Goal: Feedback & Contribution: Submit feedback/report problem

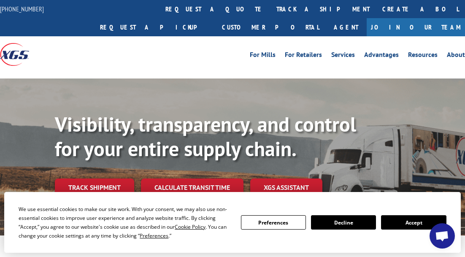
click at [416, 223] on button "Accept" at bounding box center [413, 222] width 65 height 14
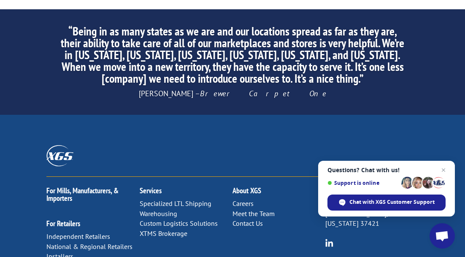
scroll to position [1472, 0]
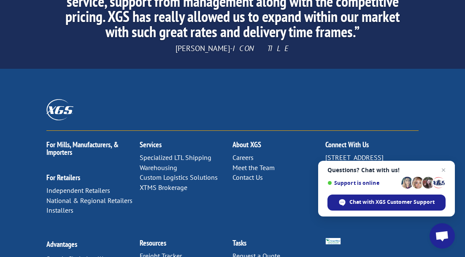
click at [250, 173] on link "Contact Us" at bounding box center [248, 177] width 30 height 8
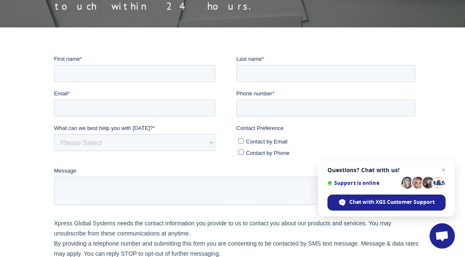
scroll to position [162, 0]
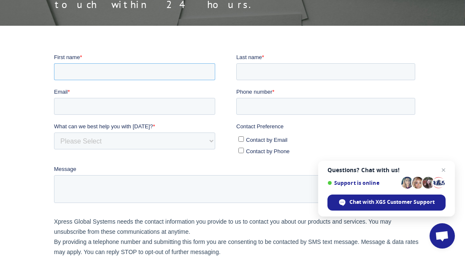
click at [67, 66] on input "First name *" at bounding box center [134, 71] width 161 height 17
type input "[PERSON_NAME]"
click at [248, 72] on input "Last name *" at bounding box center [325, 71] width 179 height 17
type input "[PERSON_NAME]"
click at [79, 109] on input "Email *" at bounding box center [134, 105] width 161 height 17
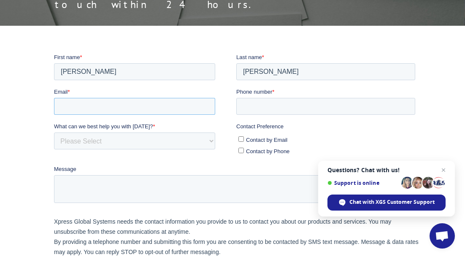
type input "[PERSON_NAME][EMAIL_ADDRESS][DOMAIN_NAME]"
click at [273, 106] on input "Phone number *" at bounding box center [325, 105] width 179 height 17
type input "19082966431"
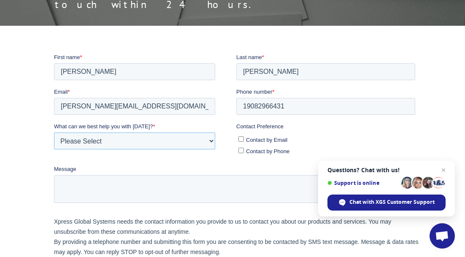
click at [112, 141] on select "Please Select Quoting, Opening New Account, or New Business Opportunity Shipmen…" at bounding box center [134, 140] width 161 height 17
select select "Other"
click at [54, 132] on select "Please Select Quoting, Opening New Account, or New Business Opportunity Shipmen…" at bounding box center [134, 140] width 161 height 17
click at [71, 183] on textarea "Message" at bounding box center [234, 189] width 361 height 28
drag, startPoint x: 71, startPoint y: 183, endPoint x: 142, endPoint y: 193, distance: 71.2
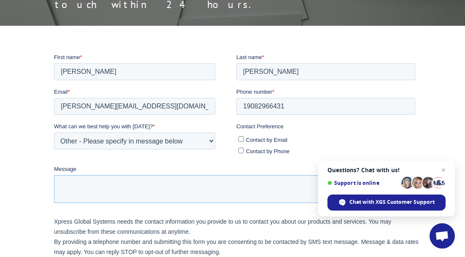
click at [142, 193] on textarea "Message" at bounding box center [234, 189] width 361 height 28
click at [241, 139] on input "Contact by Email" at bounding box center [240, 138] width 5 height 5
checkbox input "true"
click at [71, 189] on textarea "Message" at bounding box center [234, 189] width 361 height 28
paste textarea "Good day !! [URL][DOMAIN_NAME] I happen to see your website and I was wondering…"
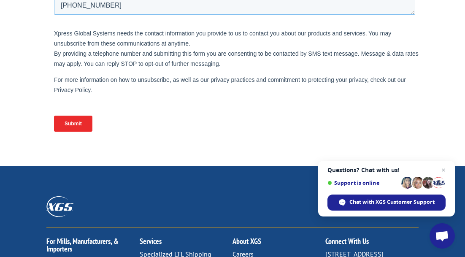
scroll to position [353, 0]
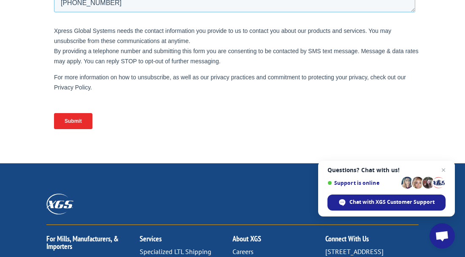
type textarea "Good day !! [URL][DOMAIN_NAME] I happen to see your website and I was wondering…"
click at [74, 124] on input "Submit" at bounding box center [73, 121] width 38 height 16
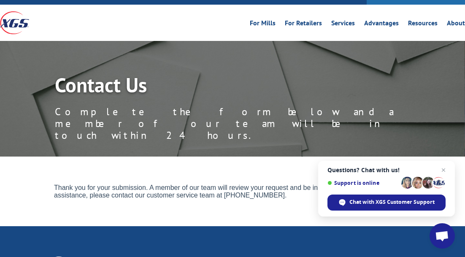
scroll to position [24, 0]
